Goal: Task Accomplishment & Management: Use online tool/utility

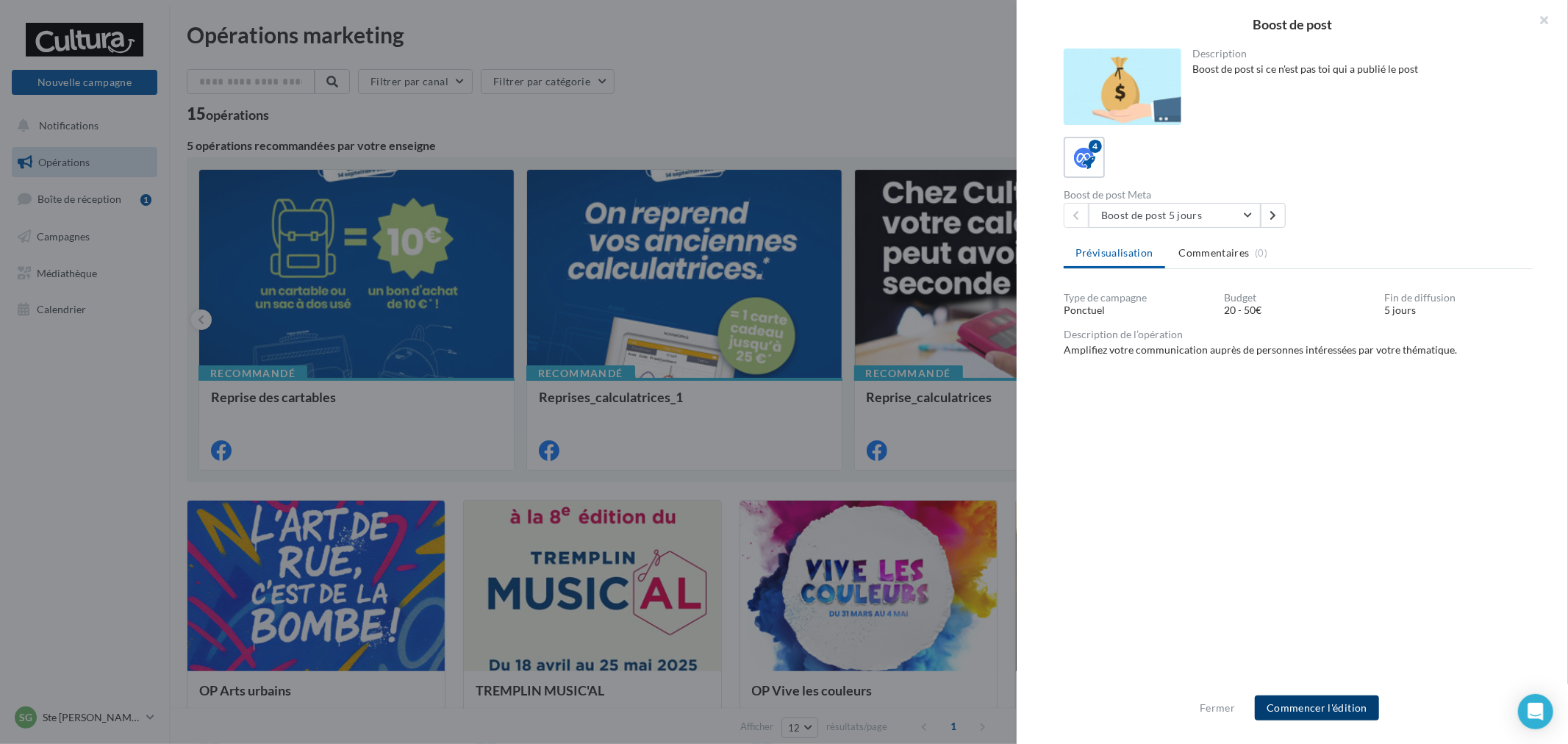
click at [1290, 704] on button "Commencer l'édition" at bounding box center [1316, 708] width 124 height 25
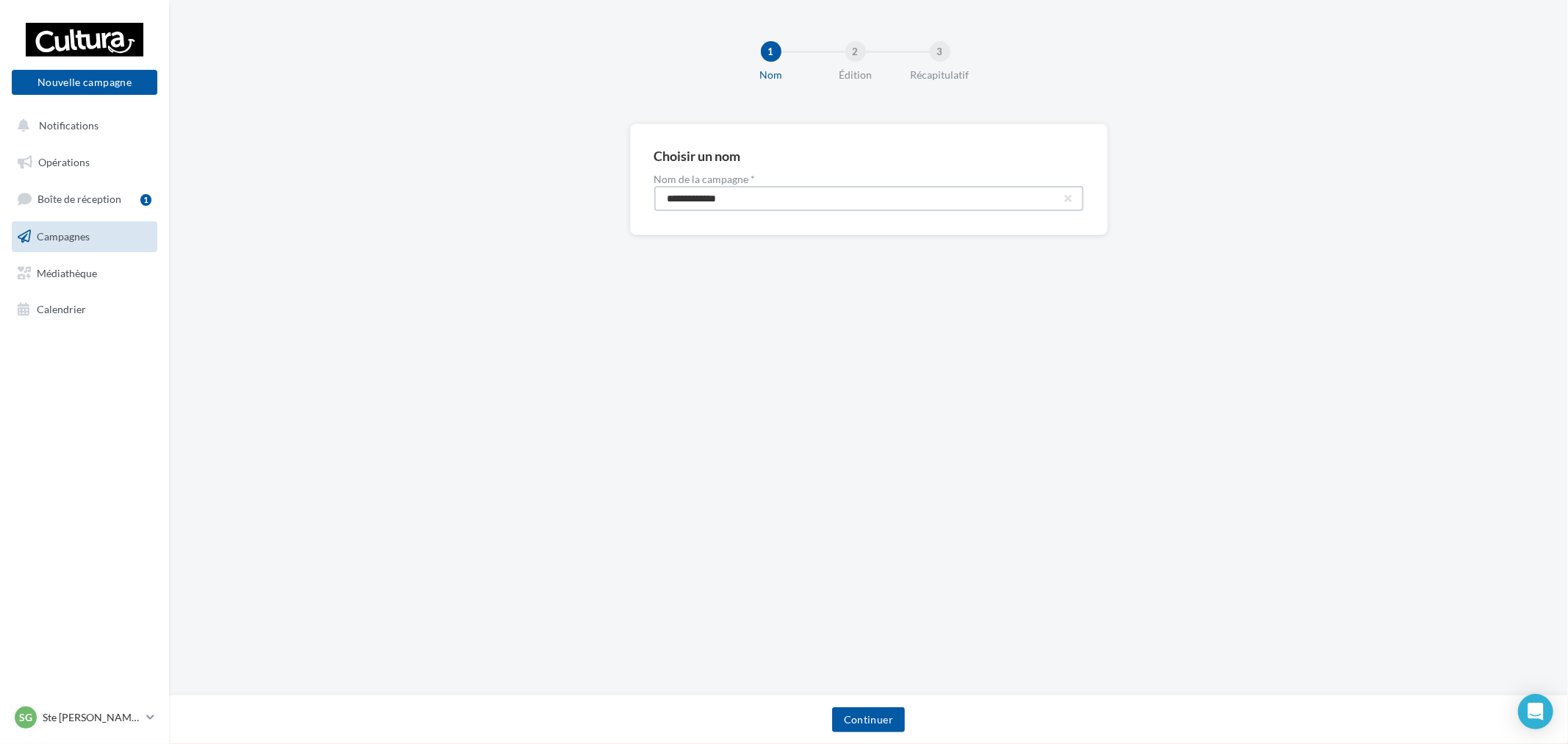
drag, startPoint x: 780, startPoint y: 200, endPoint x: 427, endPoint y: 184, distance: 353.4
click at [434, 184] on div "**********" at bounding box center [868, 203] width 1399 height 159
paste input "****"
type input "**********"
click at [878, 718] on button "Continuer" at bounding box center [868, 720] width 73 height 25
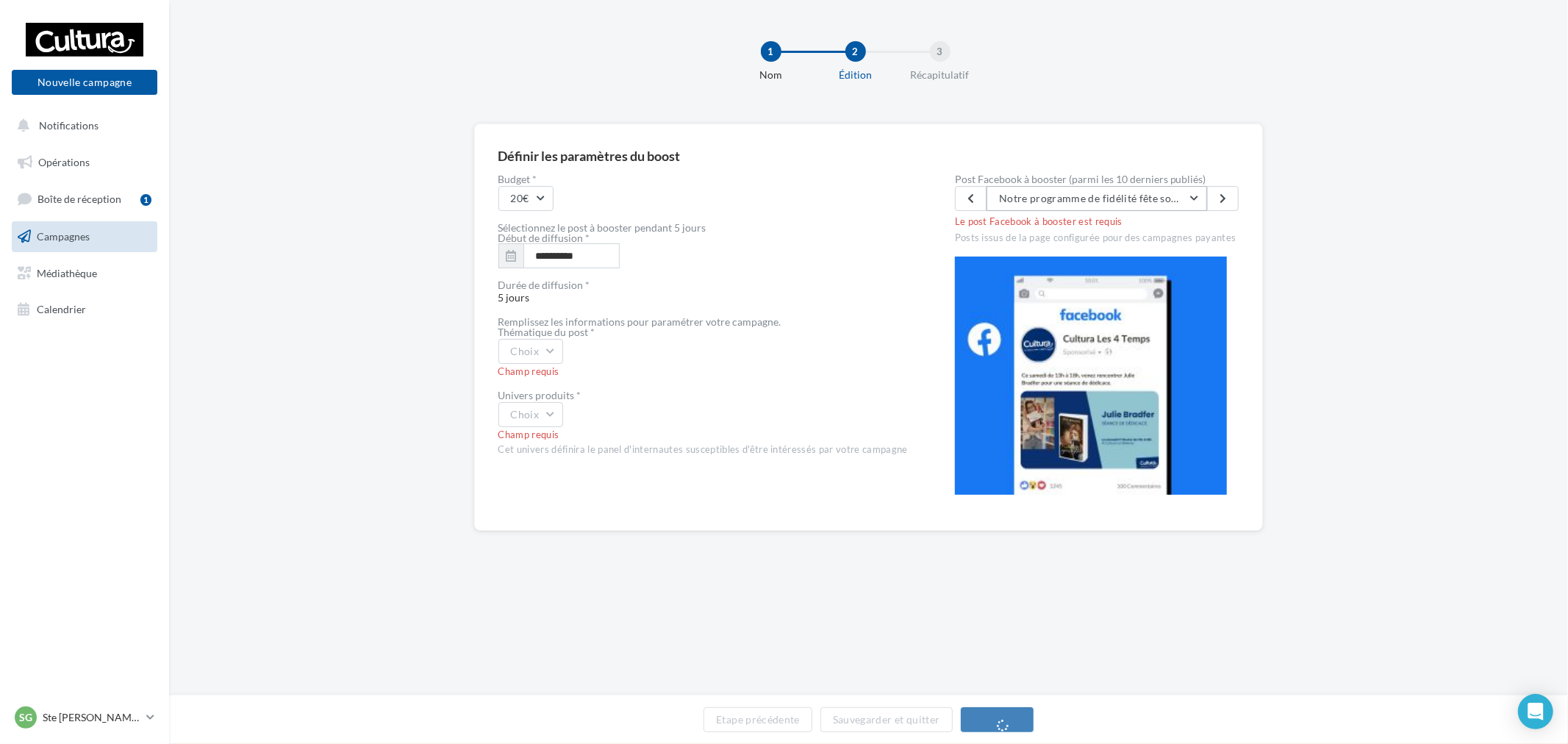
click at [1152, 208] on button "Notre programme de fidélité fête son anniversaire 🎂 Du 15 au 28 septembre 1 ach…" at bounding box center [1096, 198] width 221 height 25
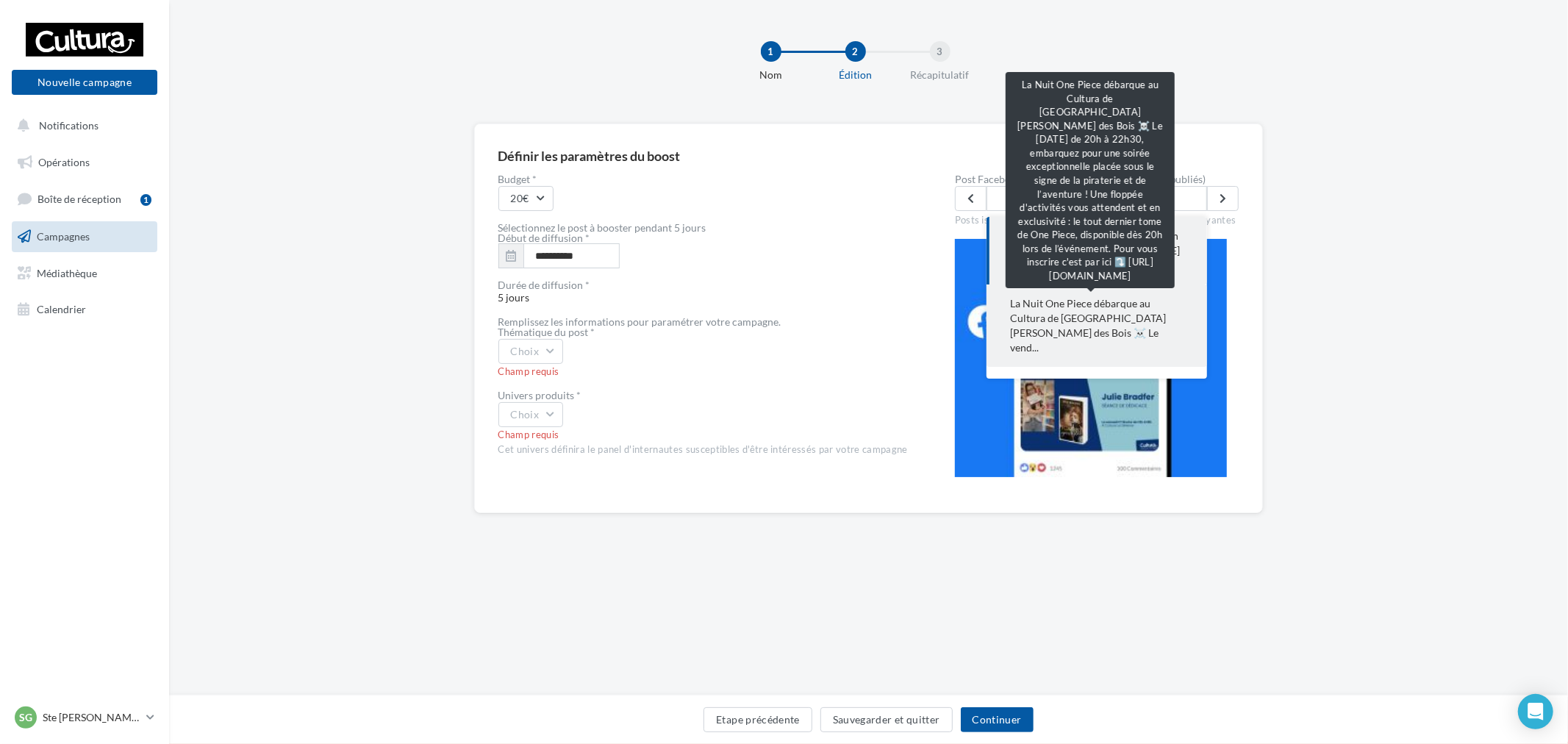
click at [1137, 313] on span "La Nuit One Piece débarque au Cultura de Sainte Geneviève des Bois ☠️ Le vend..." at bounding box center [1096, 326] width 173 height 59
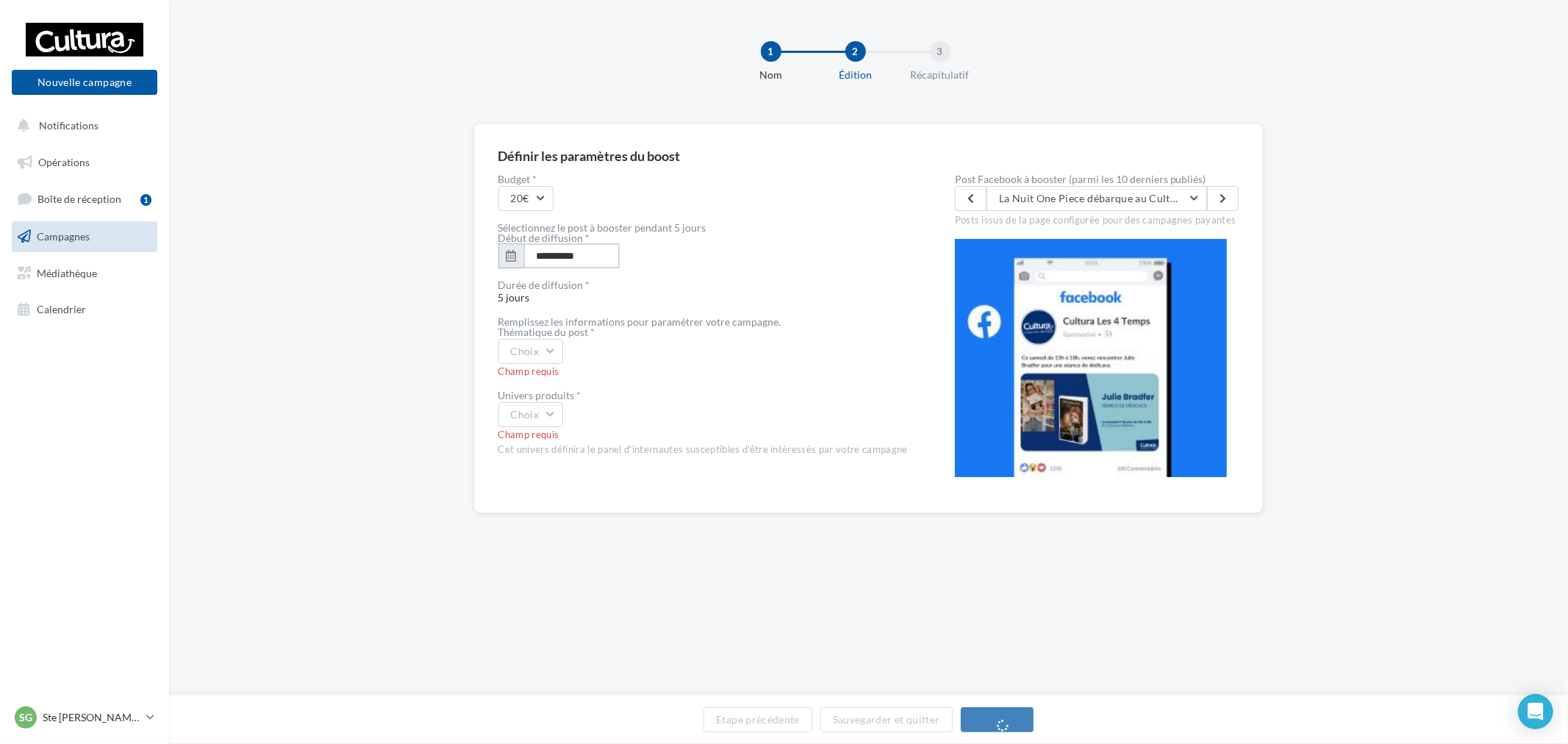
click at [572, 244] on input "**********" at bounding box center [571, 255] width 96 height 25
click at [431, 391] on div "**********" at bounding box center [868, 342] width 1399 height 437
click at [548, 347] on button "Choix" at bounding box center [531, 351] width 65 height 25
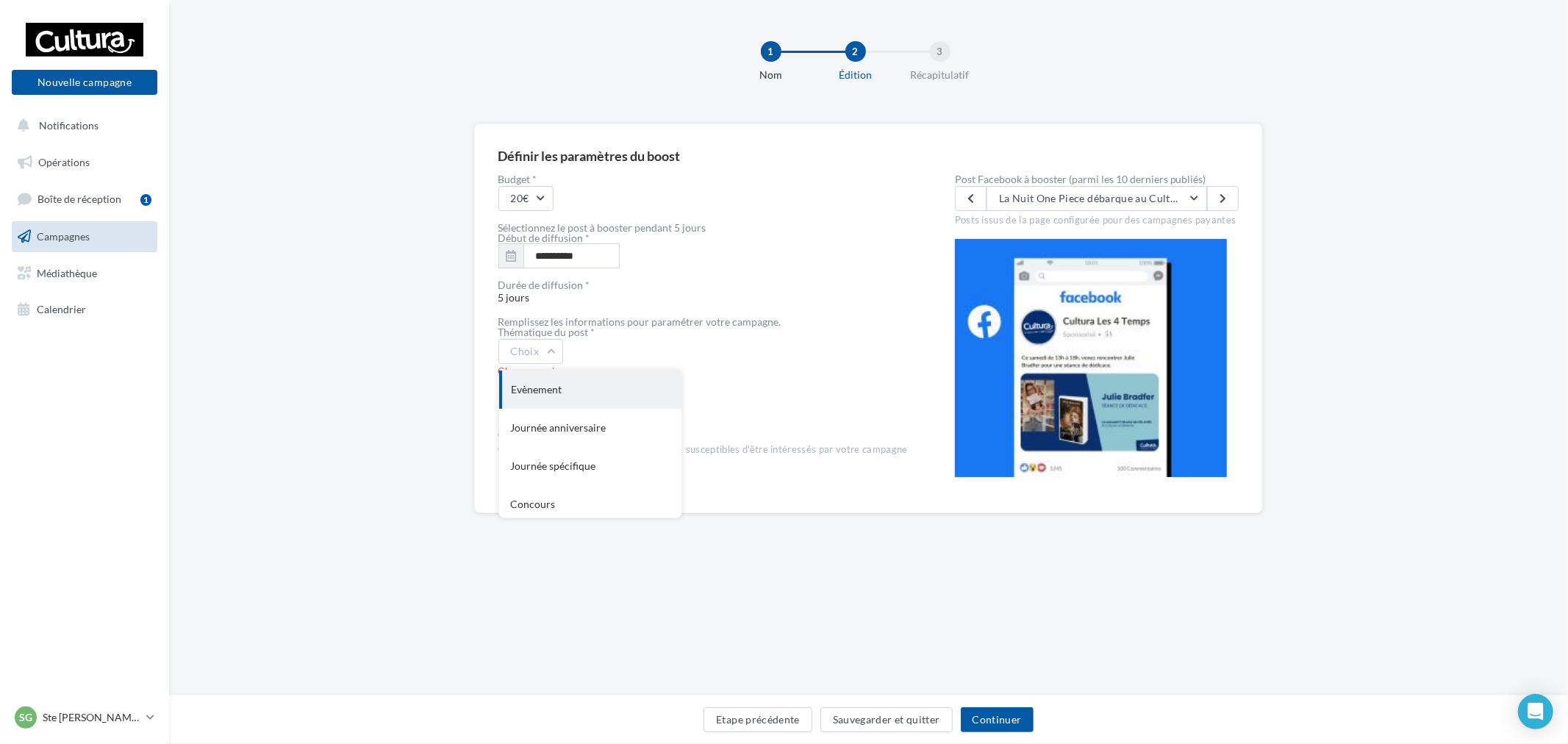
click at [554, 399] on div "Evènement" at bounding box center [589, 389] width 182 height 38
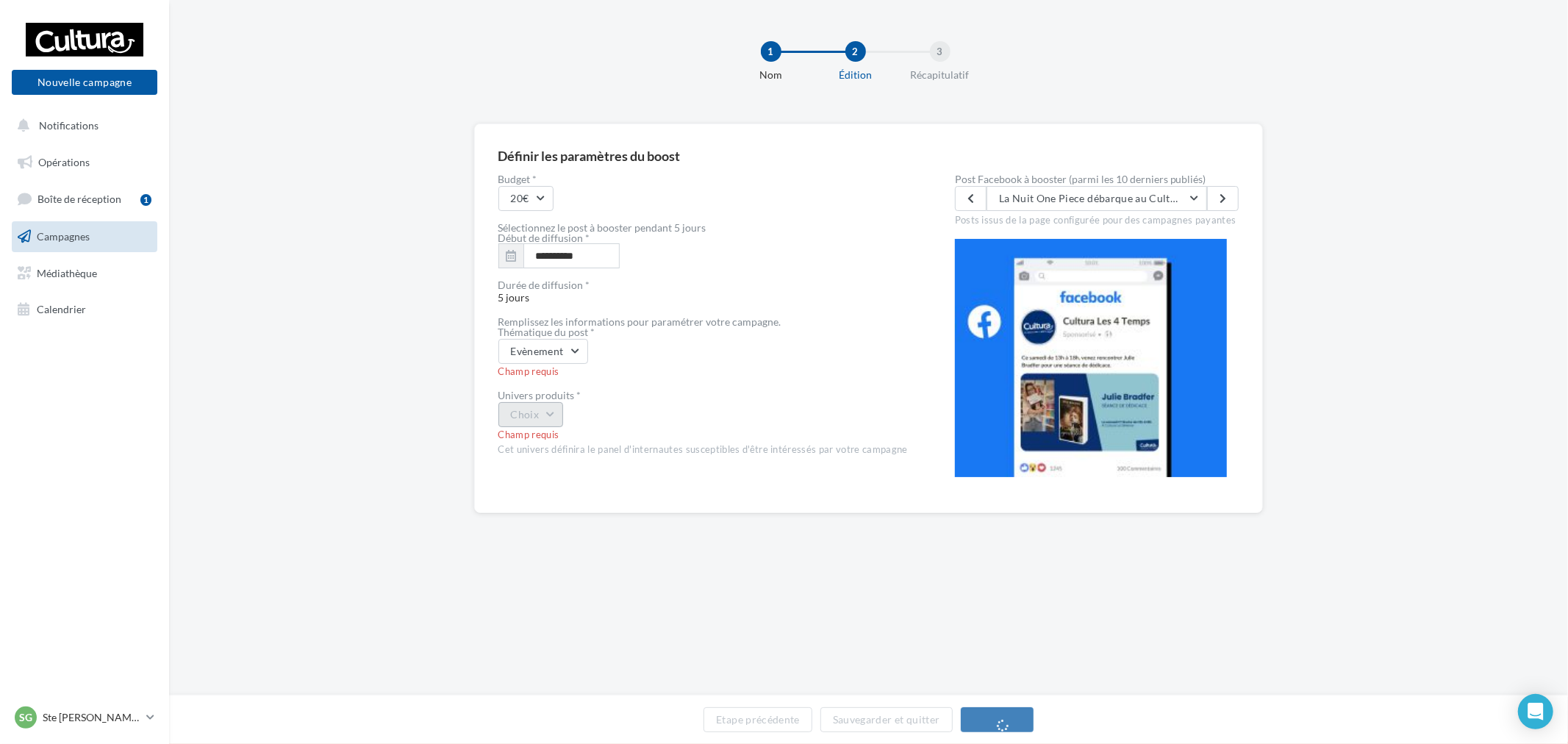
click at [551, 406] on button "Choix" at bounding box center [531, 415] width 65 height 25
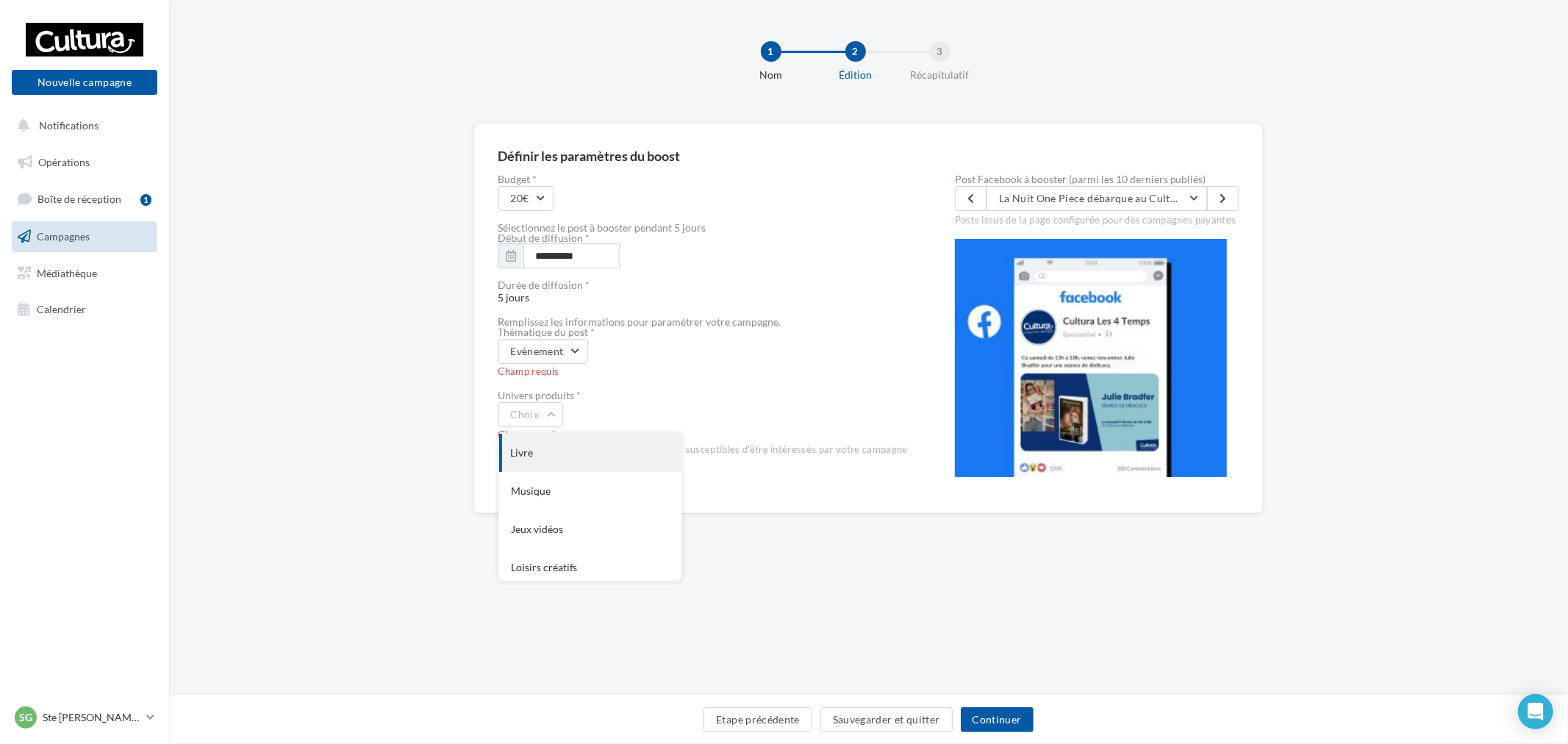
click at [578, 454] on div "Livre" at bounding box center [589, 453] width 182 height 38
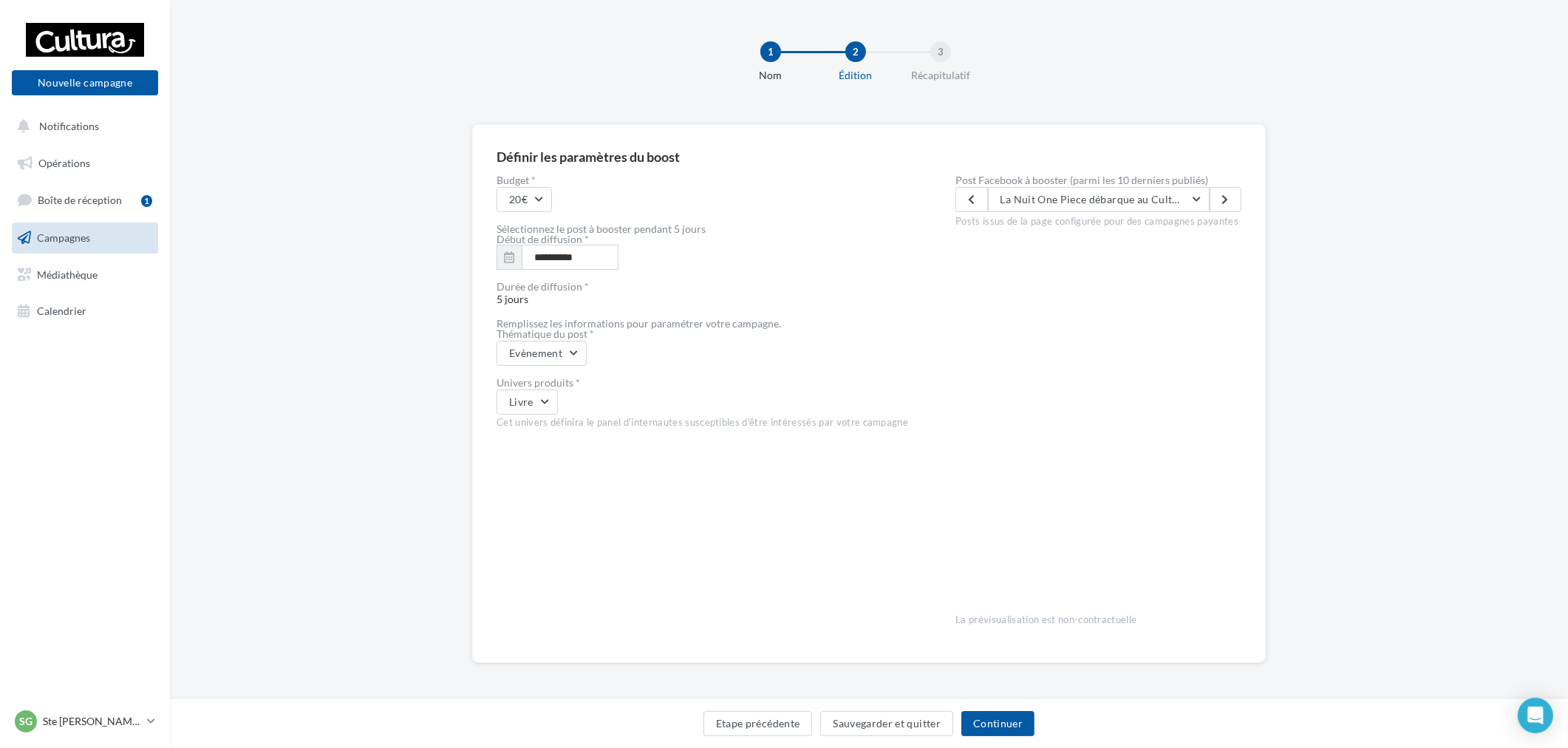
scroll to position [2, 0]
click at [1009, 730] on button "Continuer" at bounding box center [998, 724] width 73 height 25
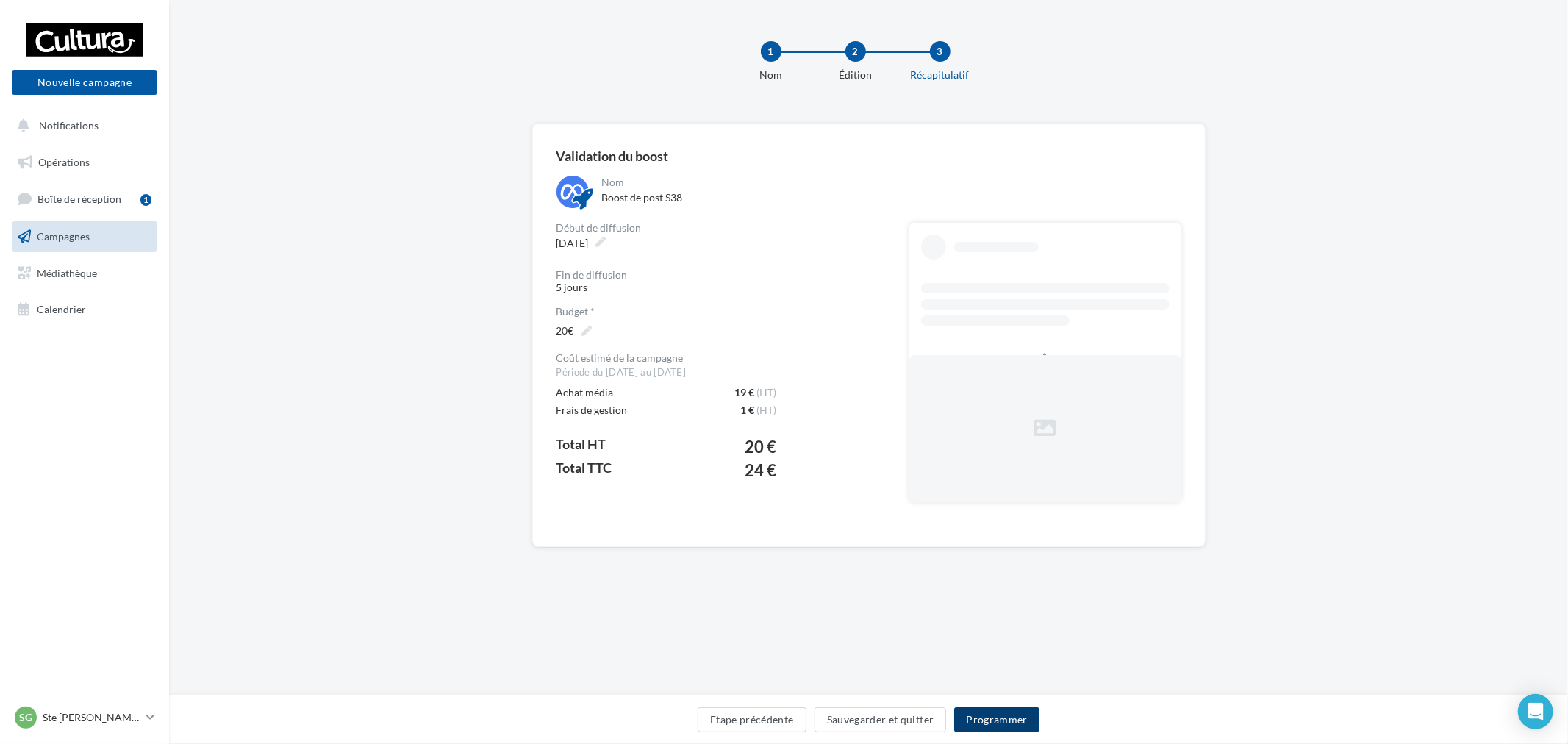
click at [1004, 716] on button "Programmer" at bounding box center [996, 720] width 85 height 25
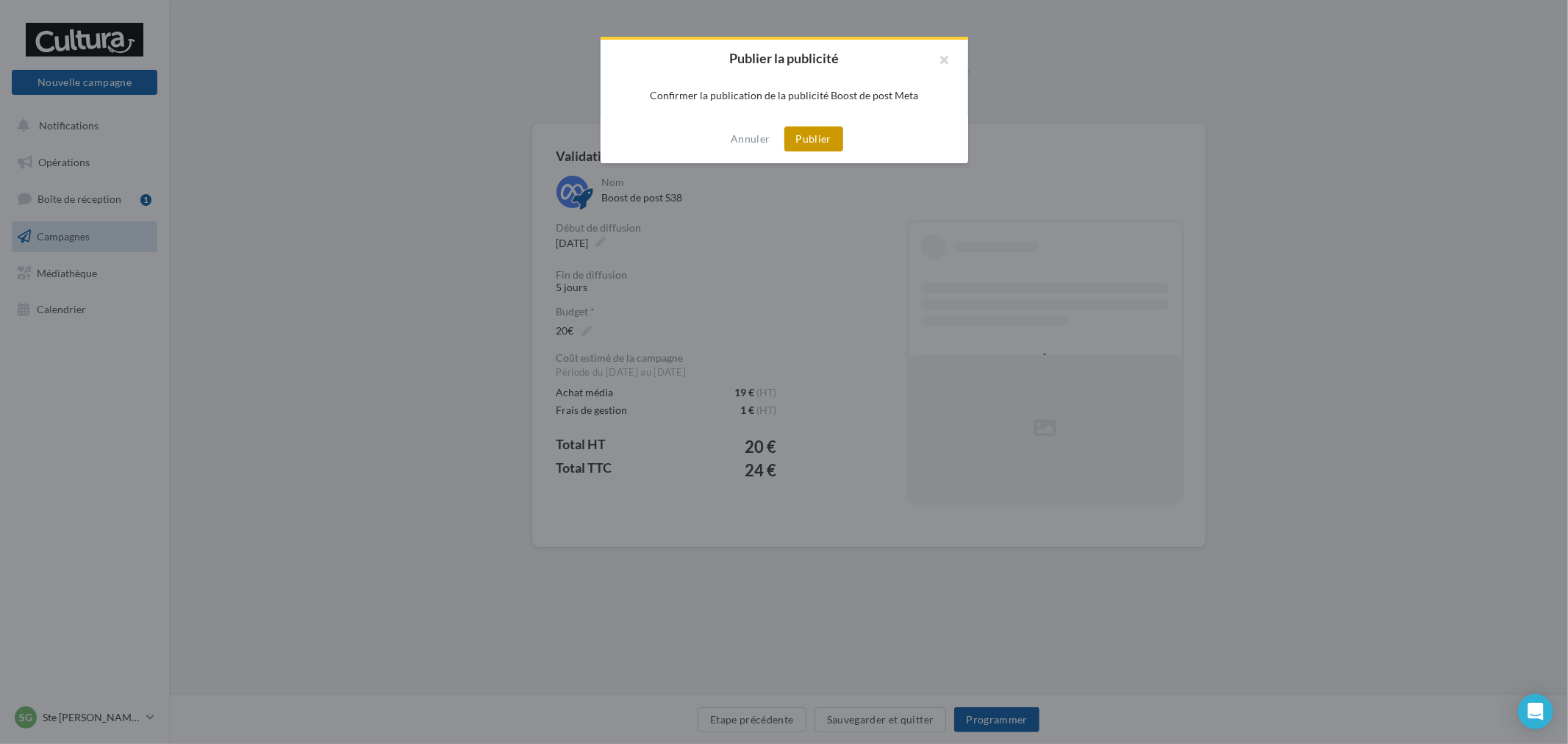
click at [811, 136] on button "Publier" at bounding box center [813, 139] width 59 height 25
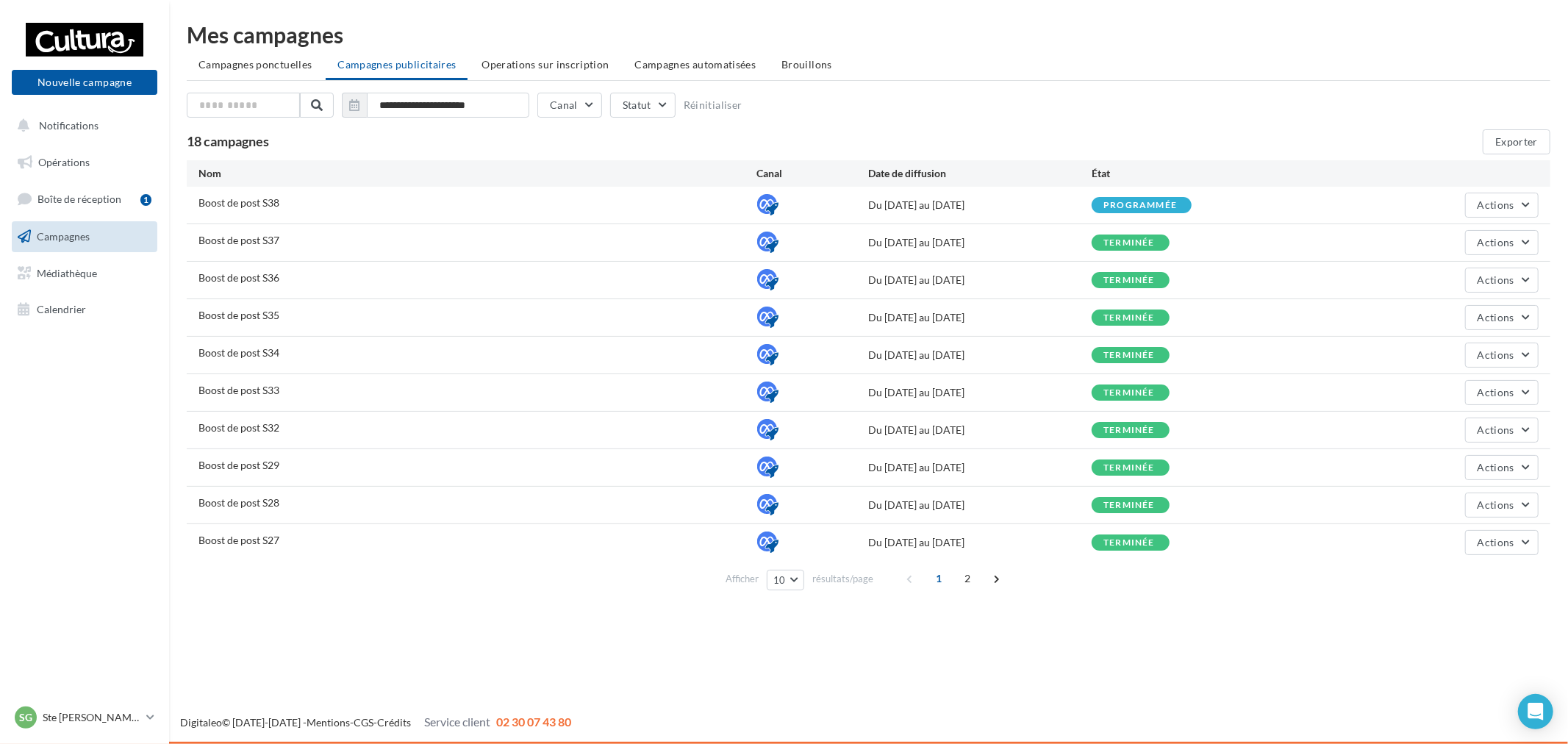
click at [489, 262] on div "Boost de post S36 Du 02/09/2025 au 07/09/2025 terminée Actions" at bounding box center [868, 280] width 1363 height 36
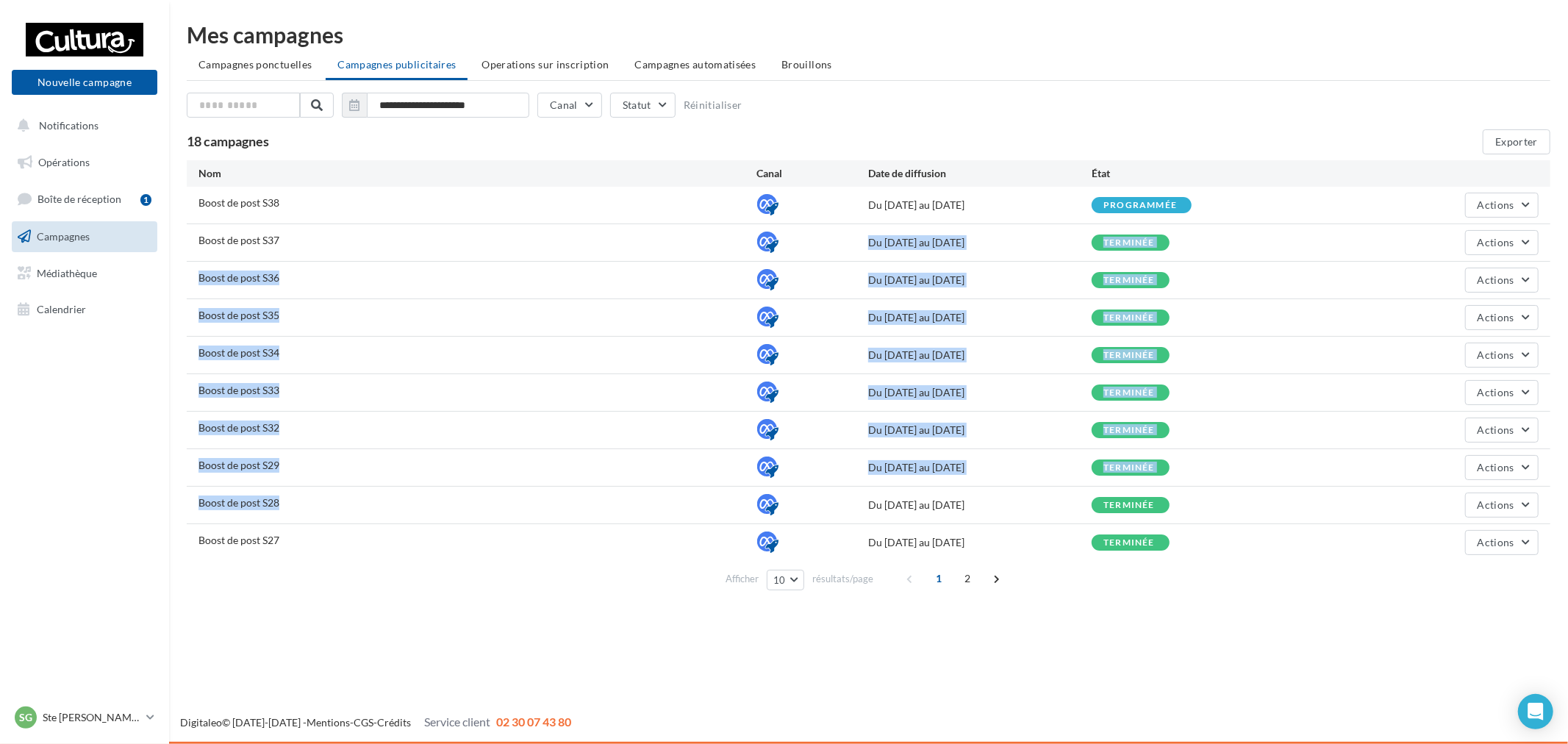
drag, startPoint x: 299, startPoint y: 245, endPoint x: 345, endPoint y: 506, distance: 265.0
click at [345, 506] on div "Boost de post S38 Du 16/09/2025 au 21/09/2025 programmée Actions Boost de post …" at bounding box center [868, 374] width 1363 height 374
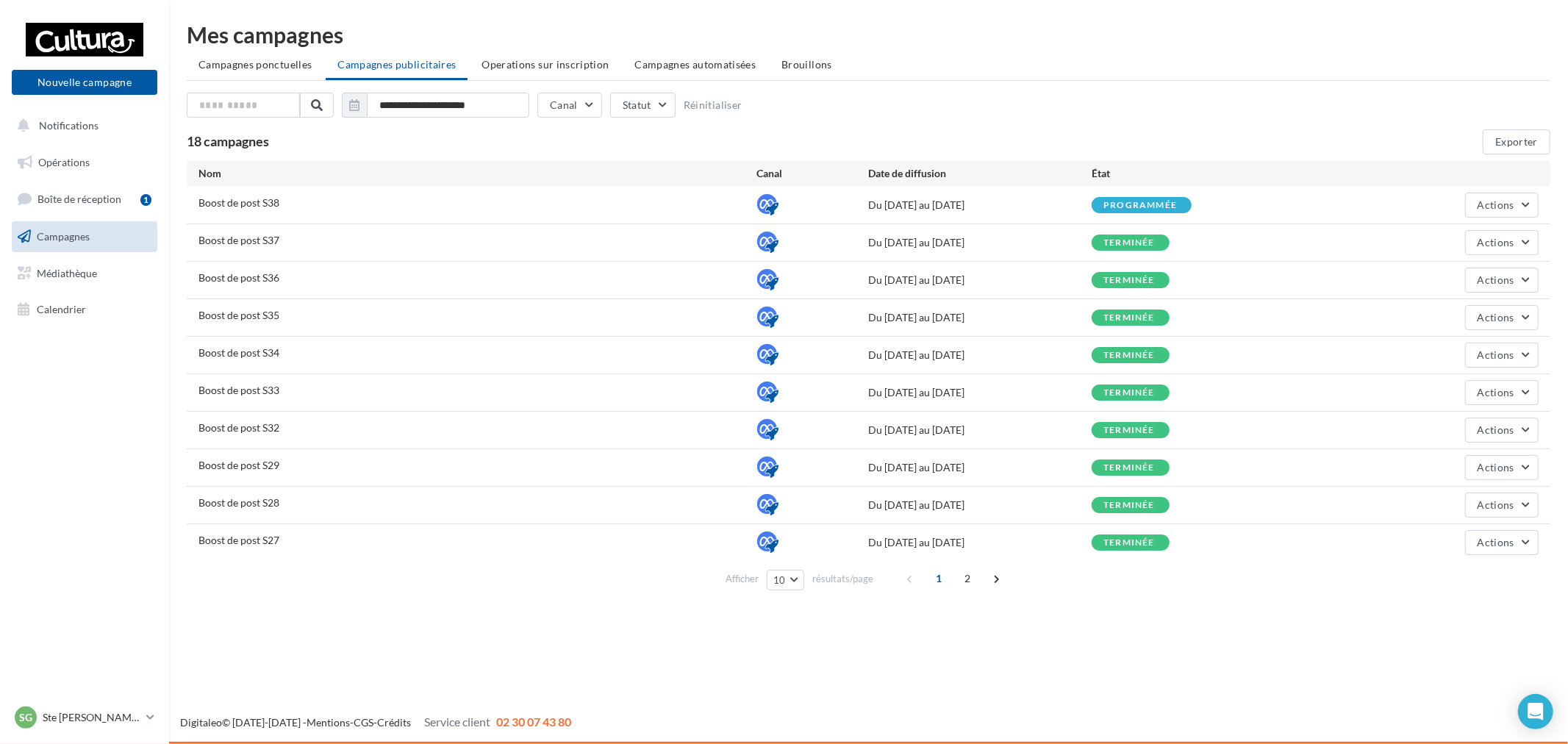
click at [373, 510] on div "Boost de post S28" at bounding box center [477, 505] width 559 height 19
click at [82, 84] on button "Nouvelle campagne" at bounding box center [85, 82] width 146 height 25
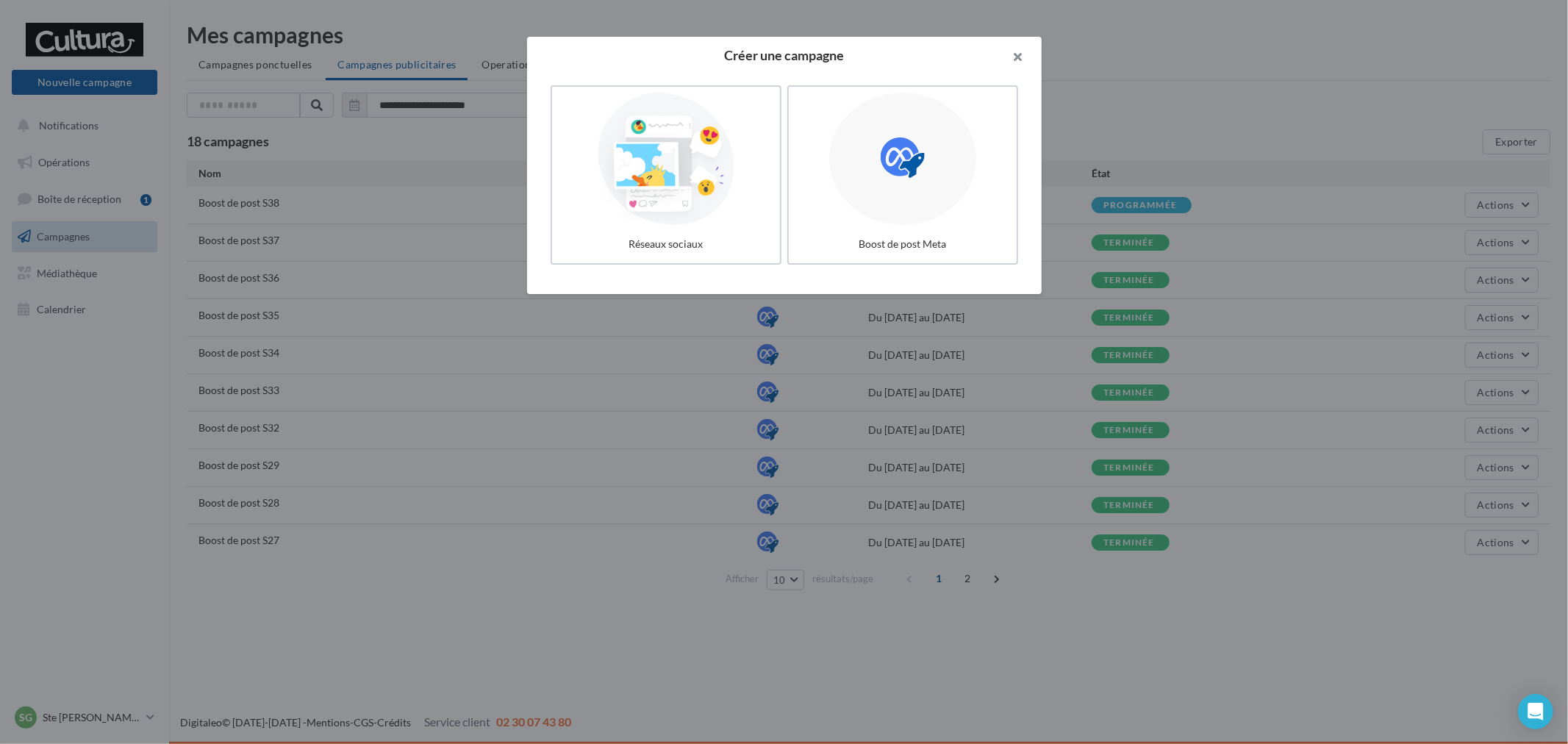
click at [1024, 57] on button "button" at bounding box center [1011, 58] width 59 height 44
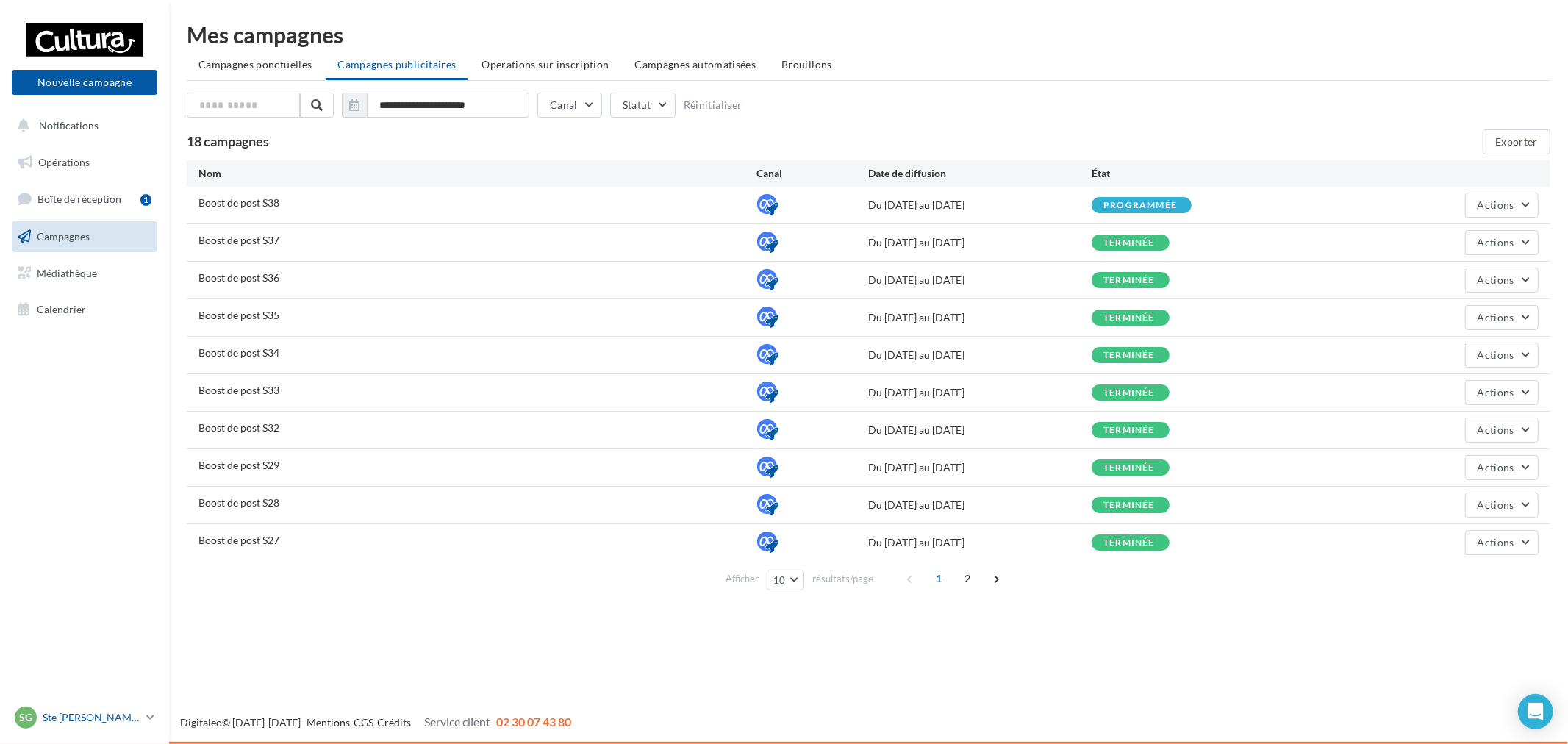
click at [112, 722] on p "Ste [PERSON_NAME] des Bois" at bounding box center [92, 718] width 97 height 15
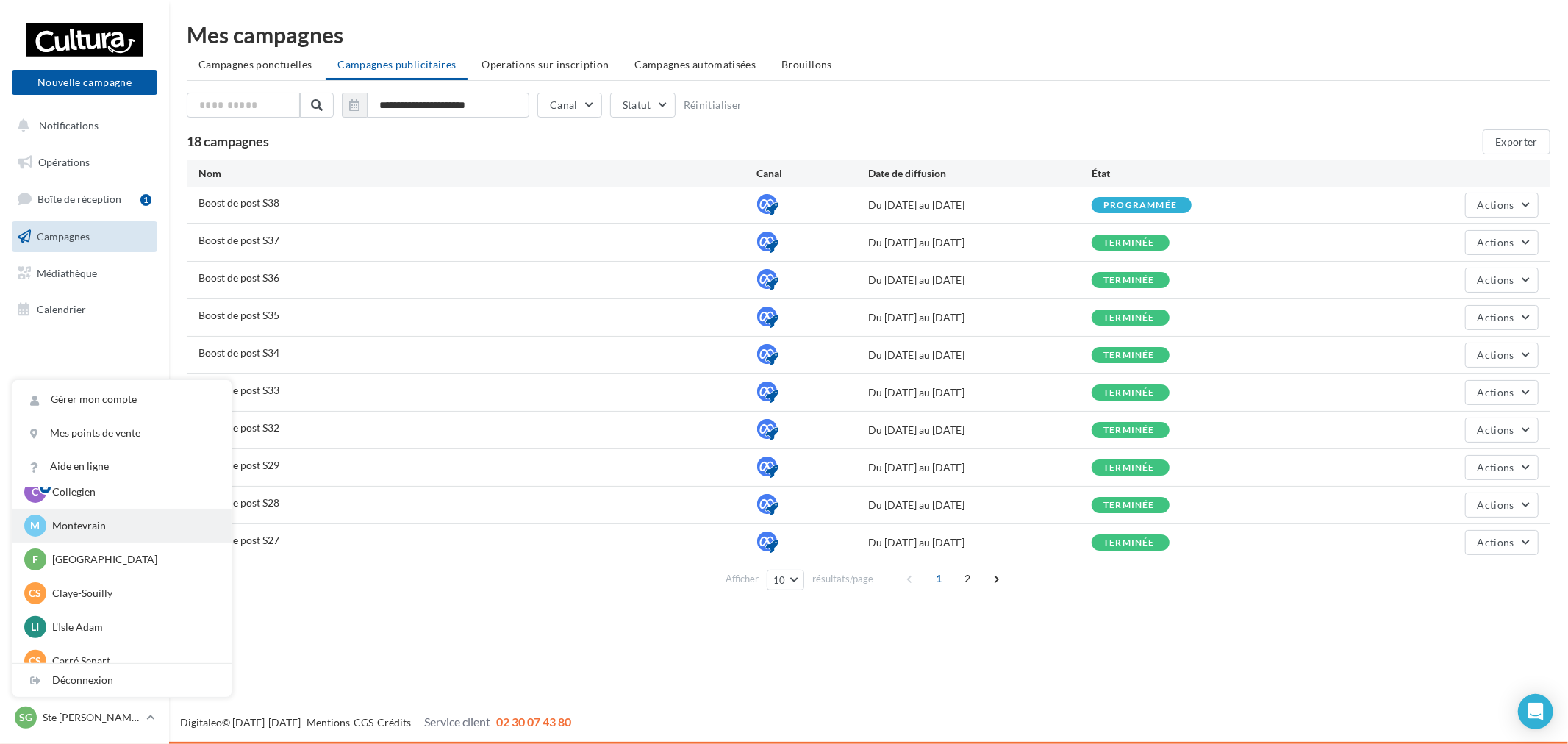
scroll to position [81, 0]
click at [119, 507] on div "M Montevrain r.duriaux2@cultura.fr" at bounding box center [122, 497] width 196 height 22
